Goal: Task Accomplishment & Management: Manage account settings

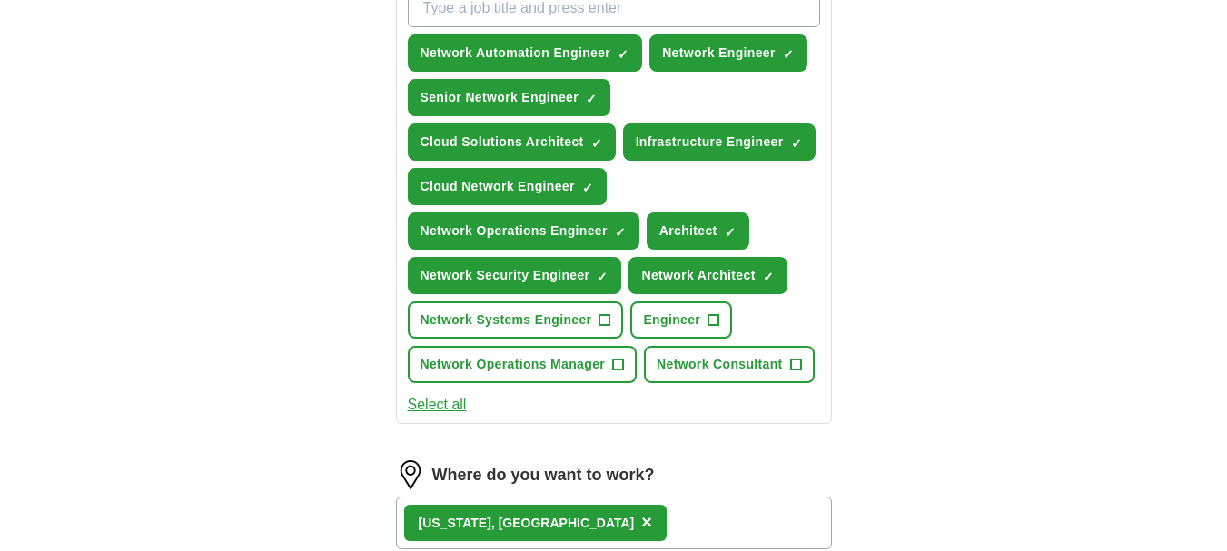
scroll to position [726, 0]
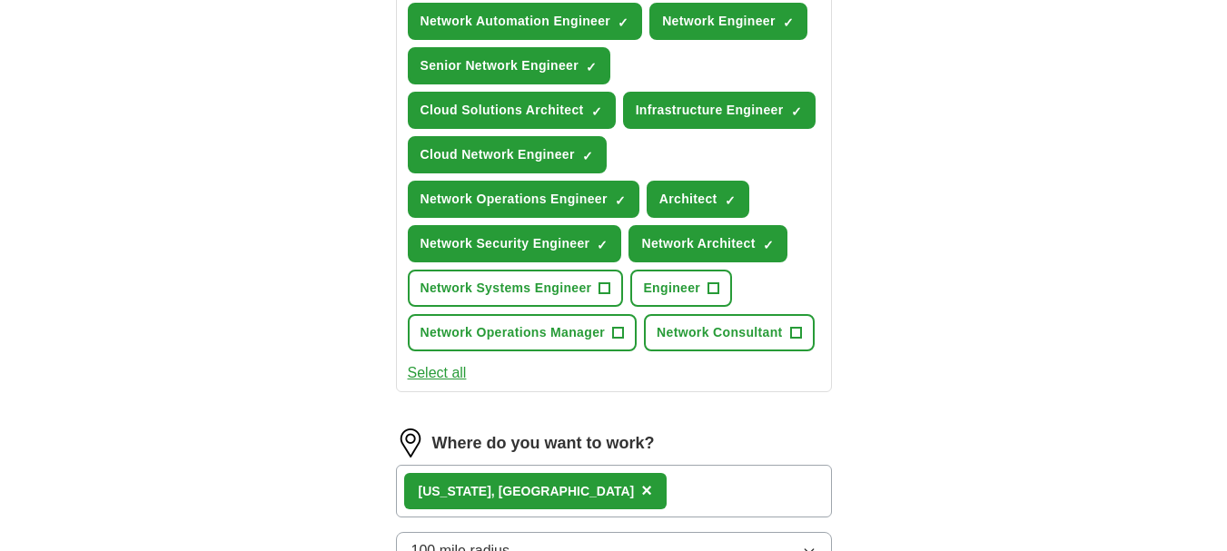
click at [437, 377] on button "Select all" at bounding box center [437, 373] width 59 height 22
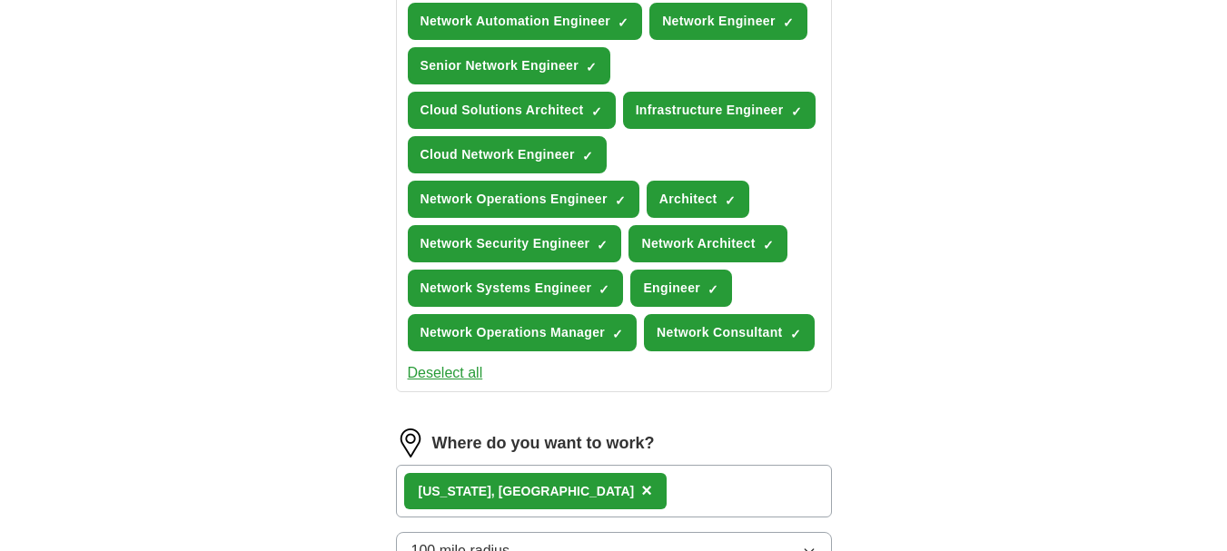
scroll to position [363, 0]
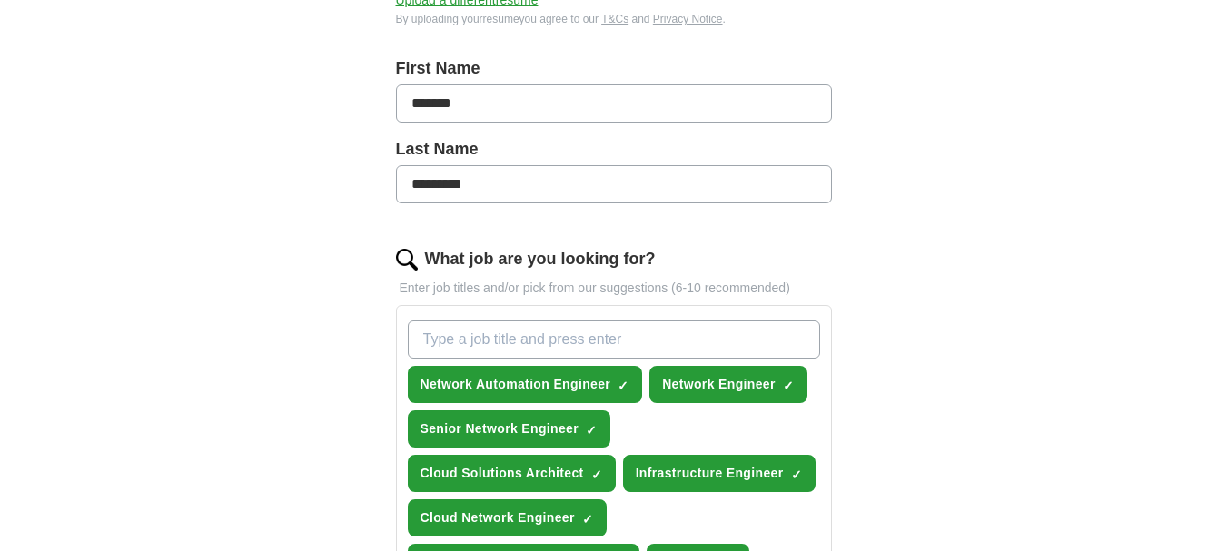
click at [507, 340] on input "What job are you looking for?" at bounding box center [614, 340] width 412 height 38
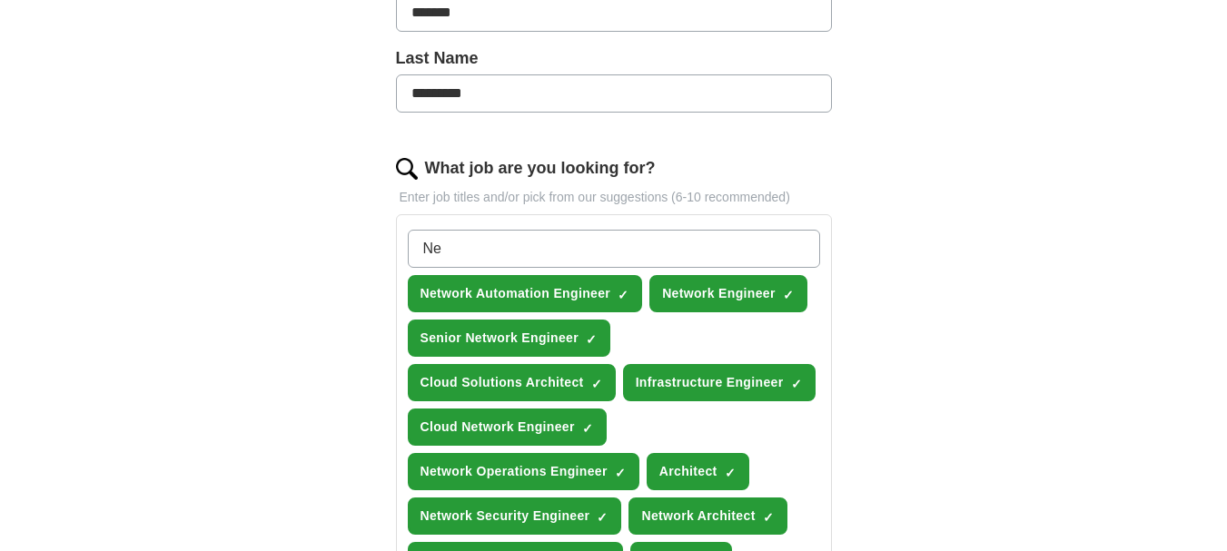
type input "N"
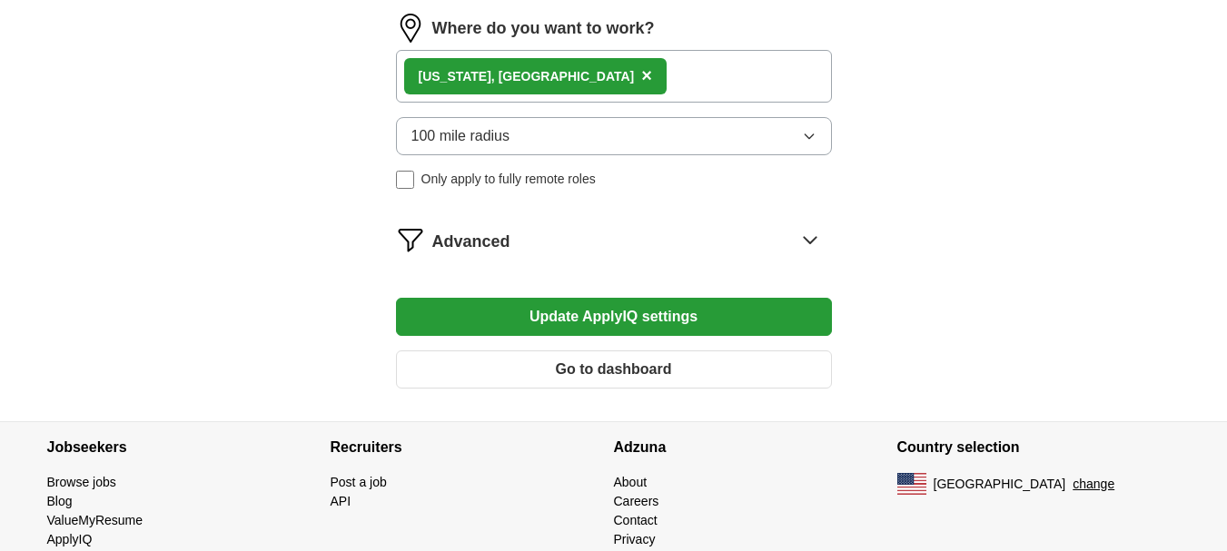
scroll to position [1180, 0]
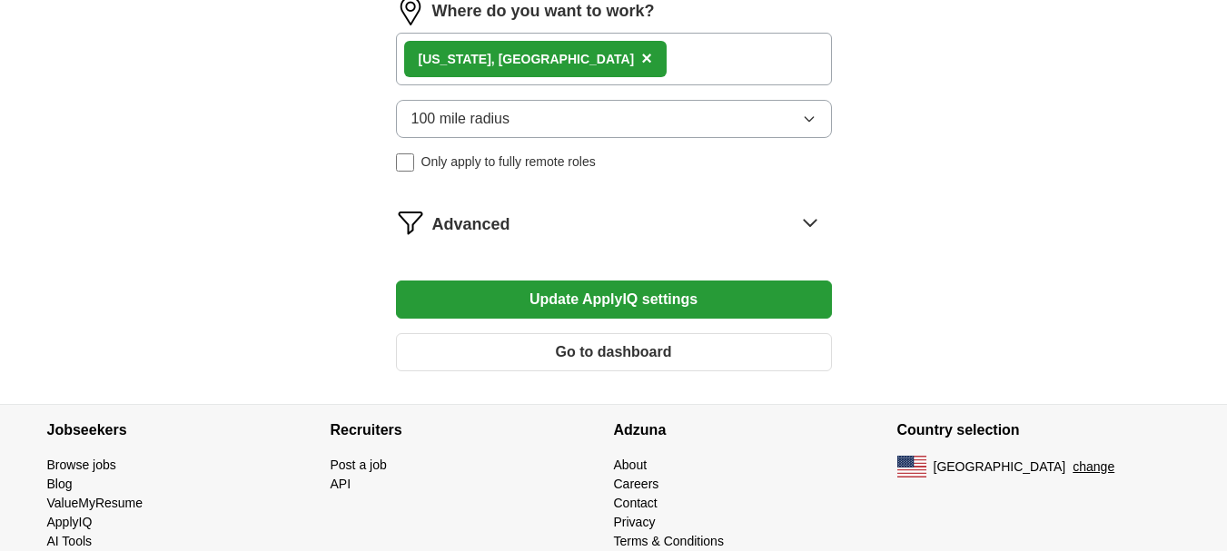
click at [644, 281] on button "Update ApplyIQ settings" at bounding box center [614, 300] width 436 height 38
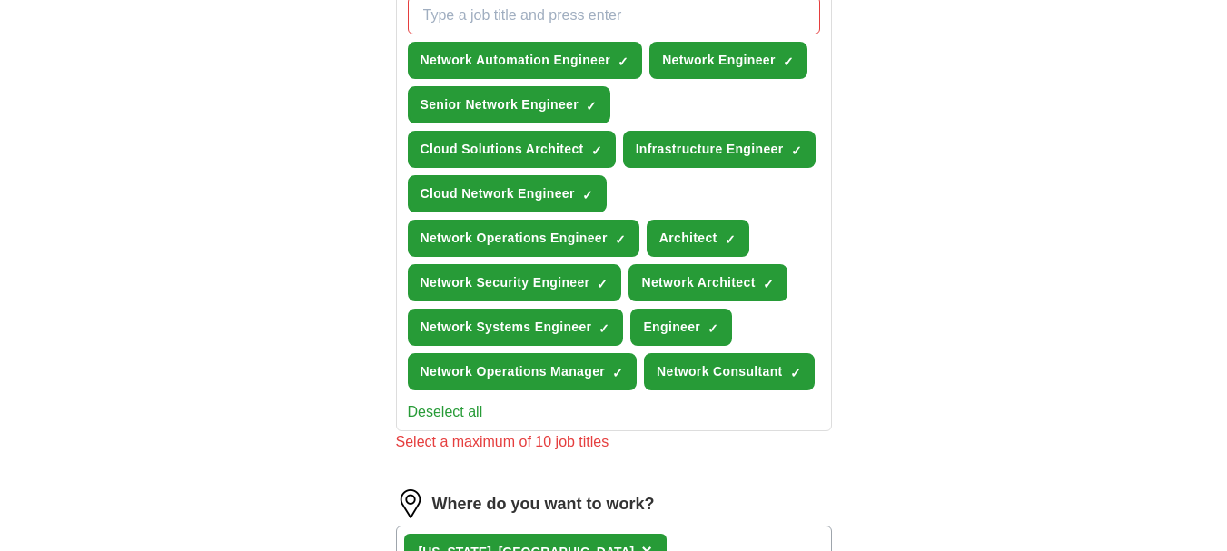
scroll to position [657, 0]
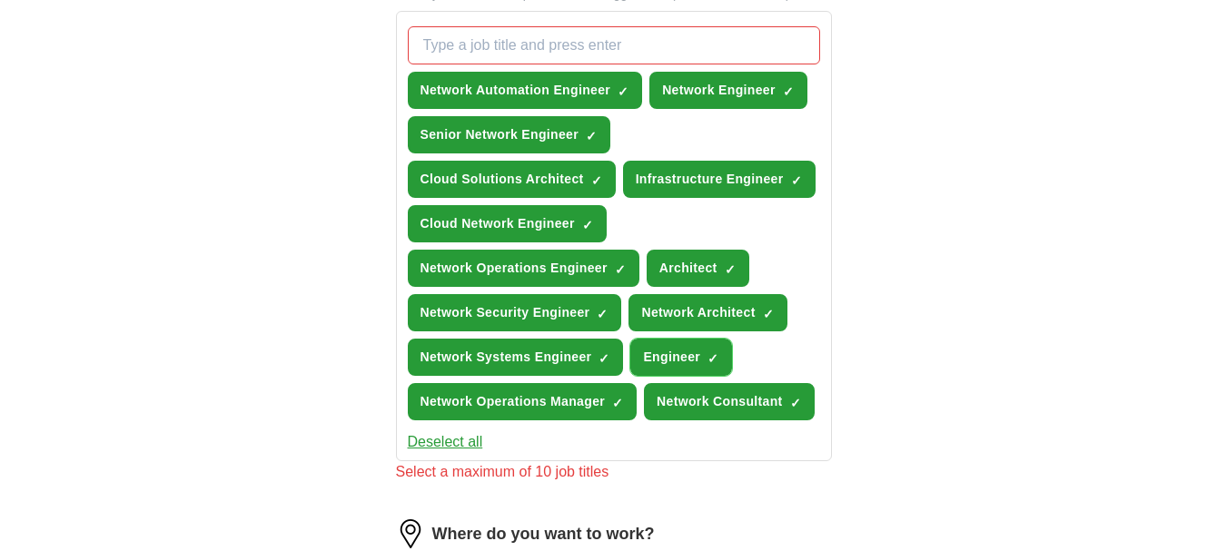
click at [0, 0] on span "×" at bounding box center [0, 0] width 0 height 0
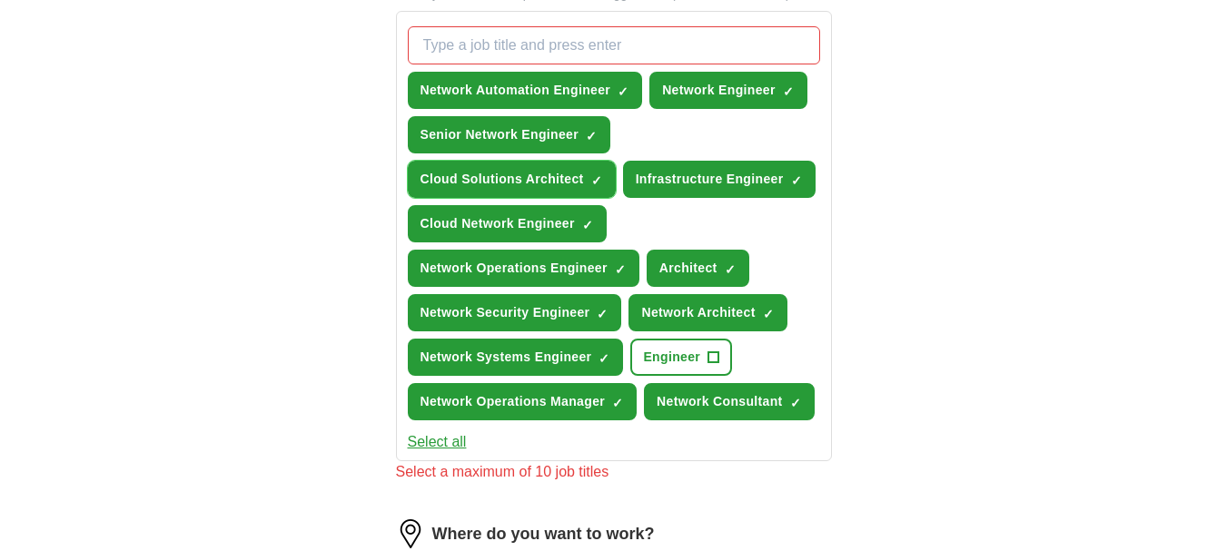
click at [590, 173] on button "Cloud Solutions Architect ✓ ×" at bounding box center [512, 179] width 208 height 37
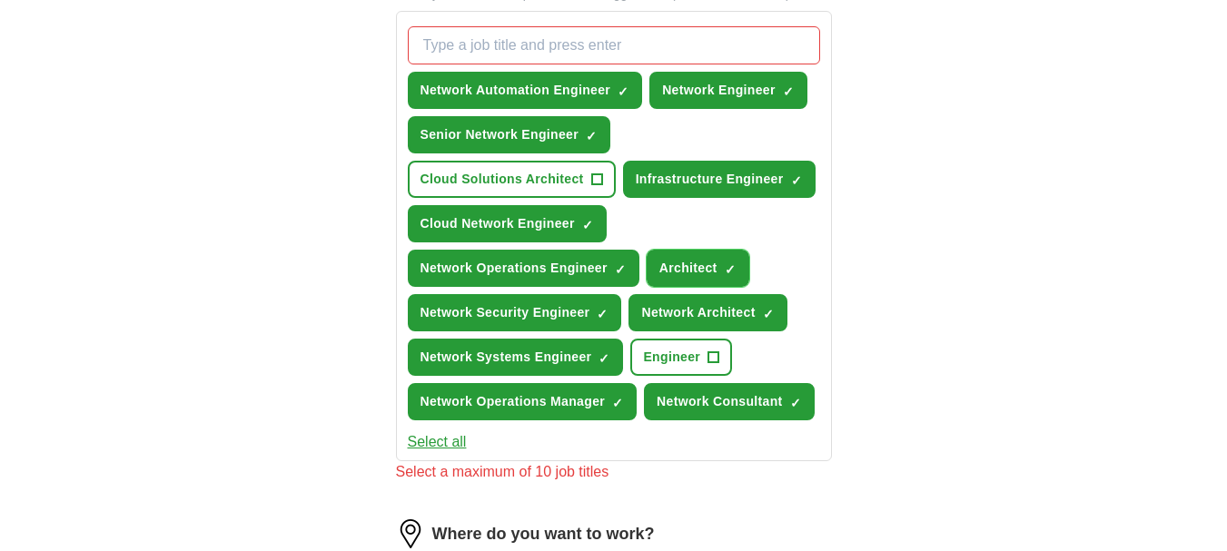
click at [0, 0] on span "×" at bounding box center [0, 0] width 0 height 0
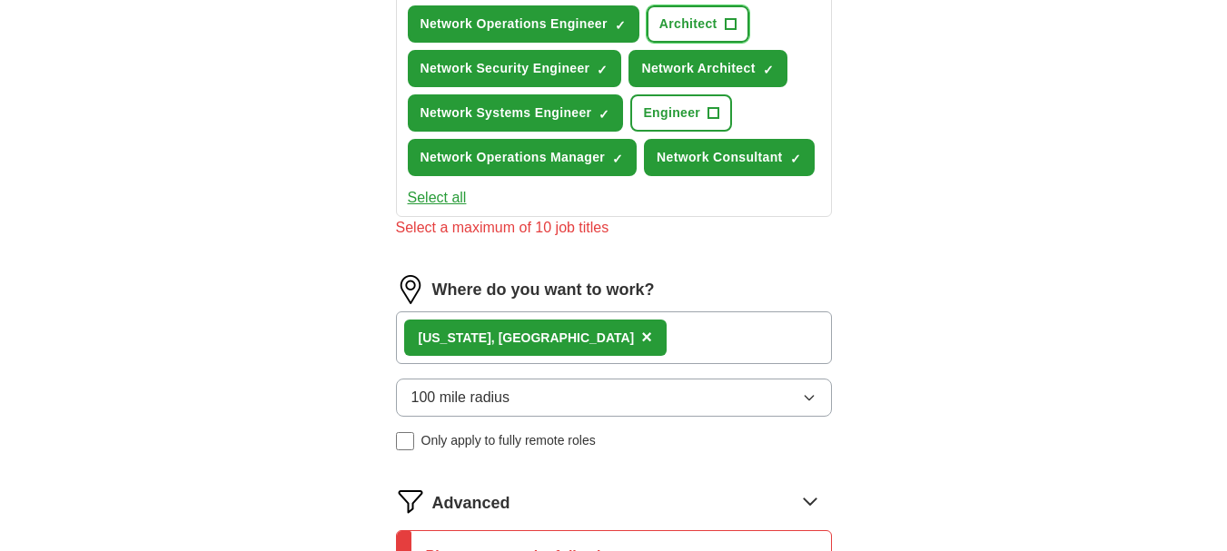
scroll to position [1111, 0]
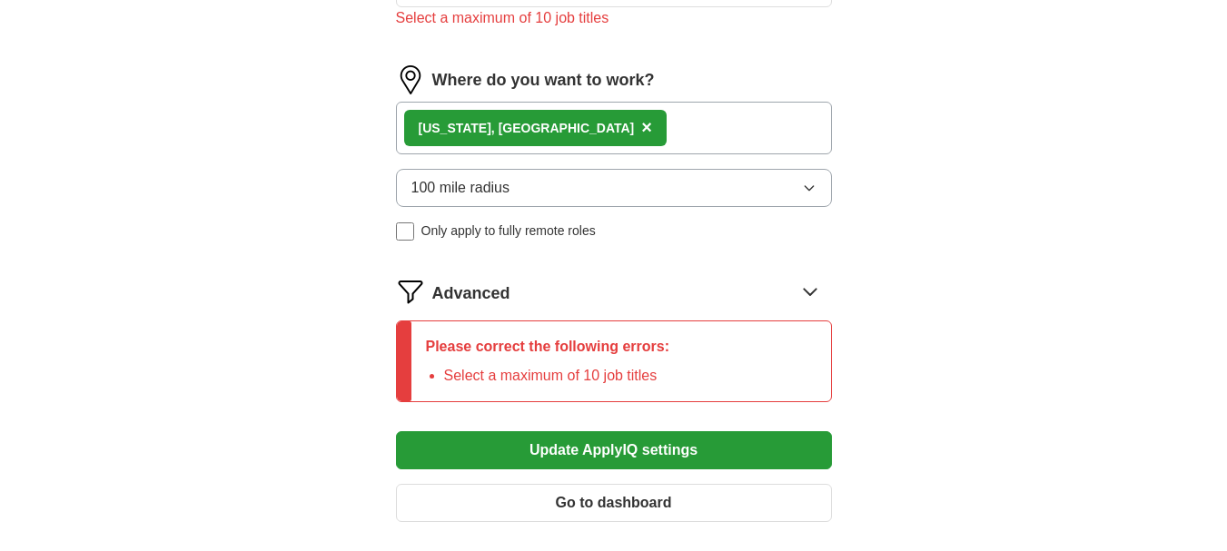
click at [633, 446] on button "Update ApplyIQ settings" at bounding box center [614, 450] width 436 height 38
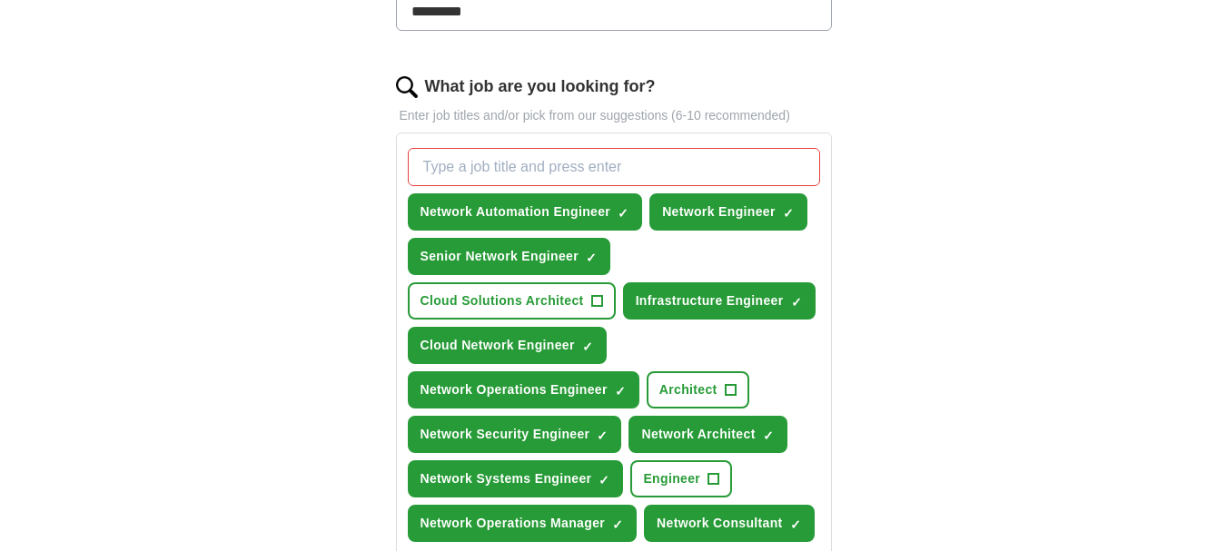
scroll to position [567, 0]
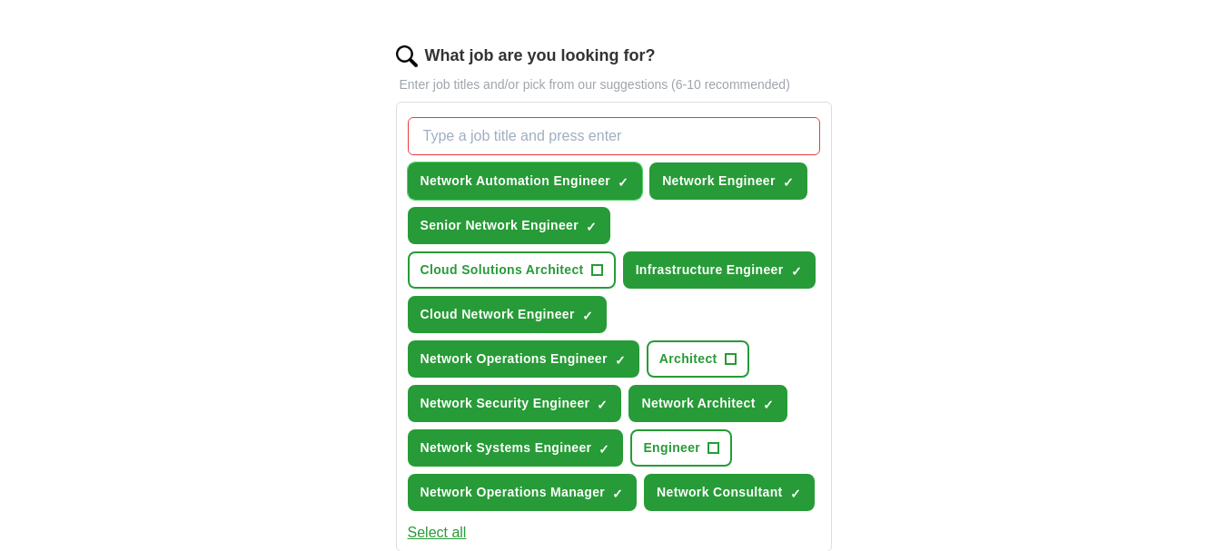
click at [0, 0] on span "×" at bounding box center [0, 0] width 0 height 0
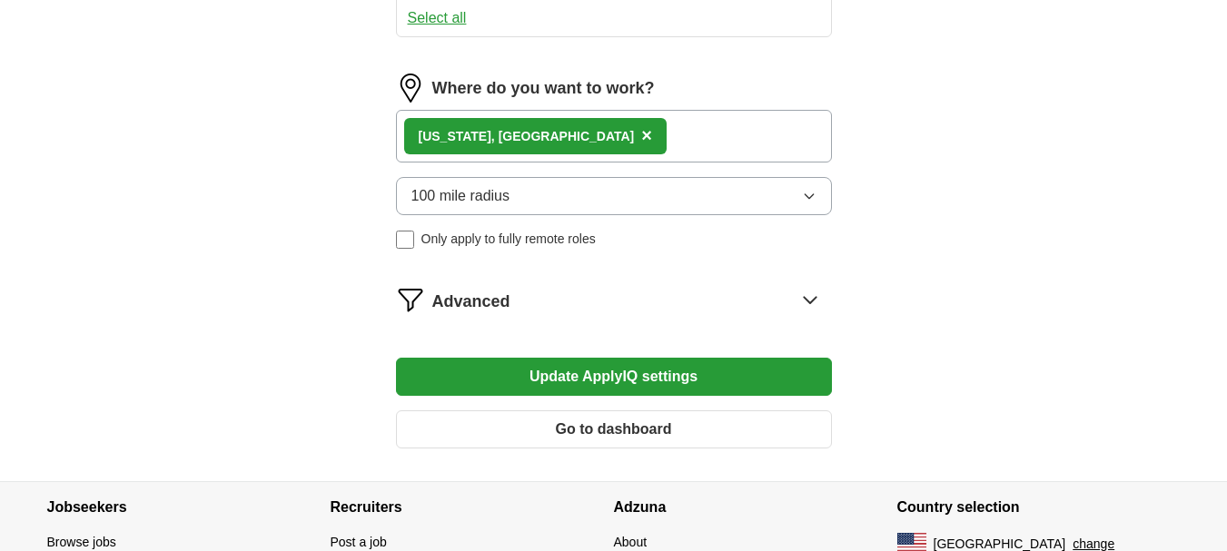
scroll to position [1195, 0]
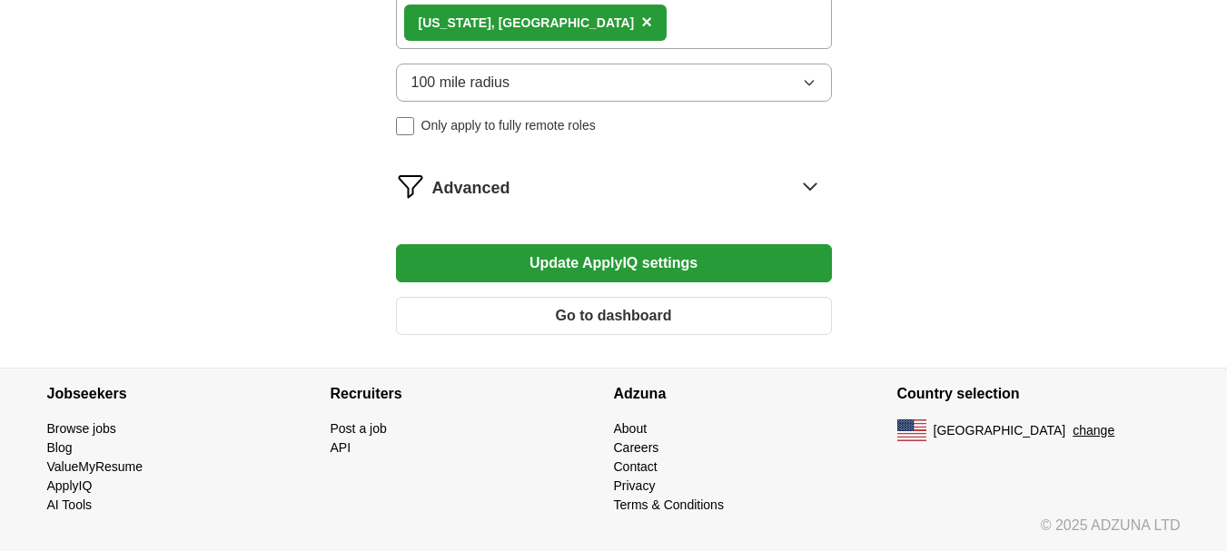
click at [618, 244] on button "Update ApplyIQ settings" at bounding box center [614, 263] width 436 height 38
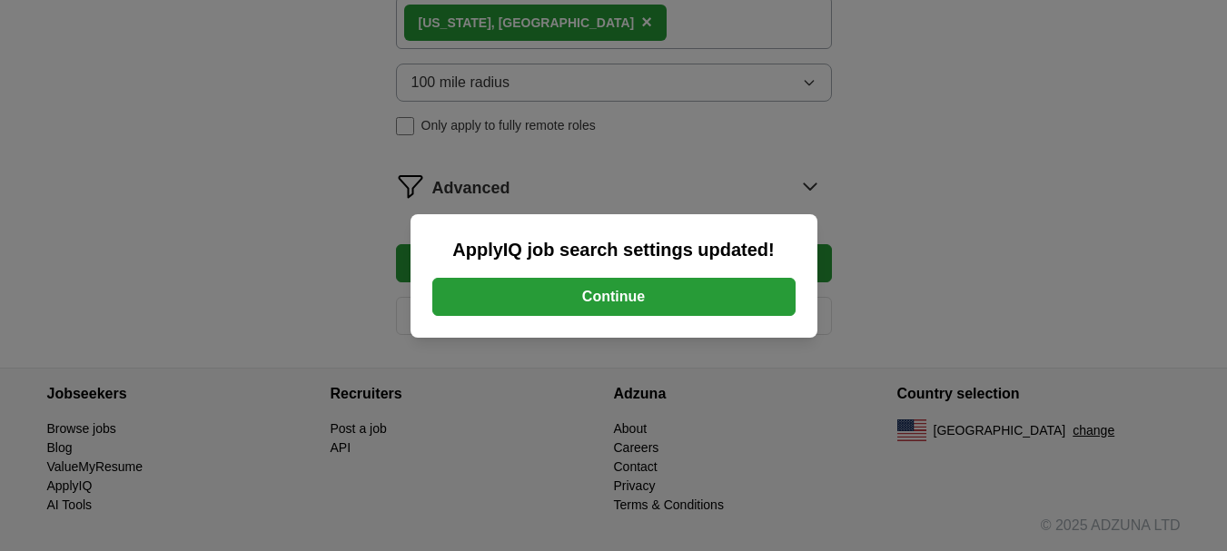
click at [624, 292] on button "Continue" at bounding box center [613, 297] width 363 height 38
